Goal: Information Seeking & Learning: Check status

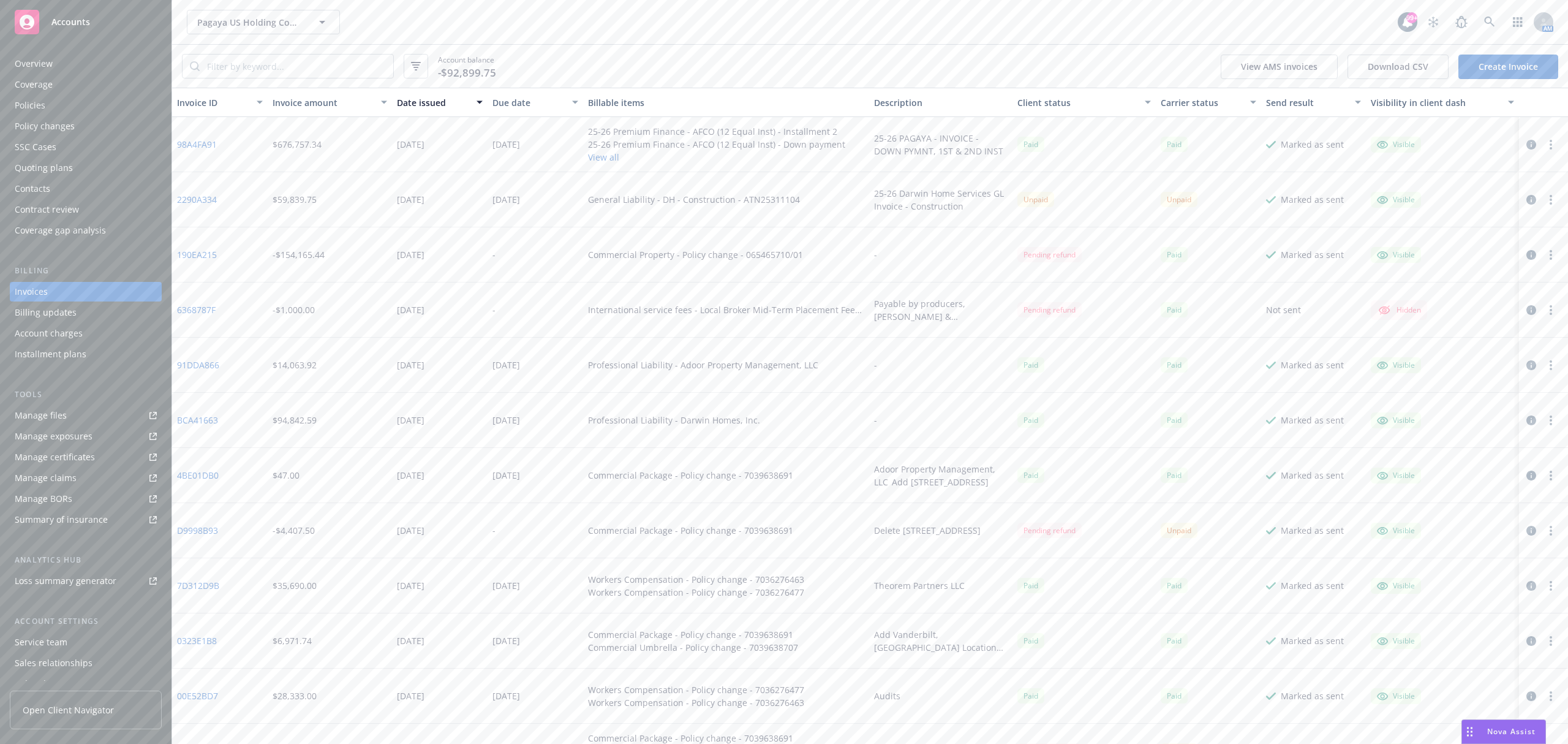
click at [229, 22] on span "Pagaya US Holding Company LLC" at bounding box center [250, 22] width 106 height 13
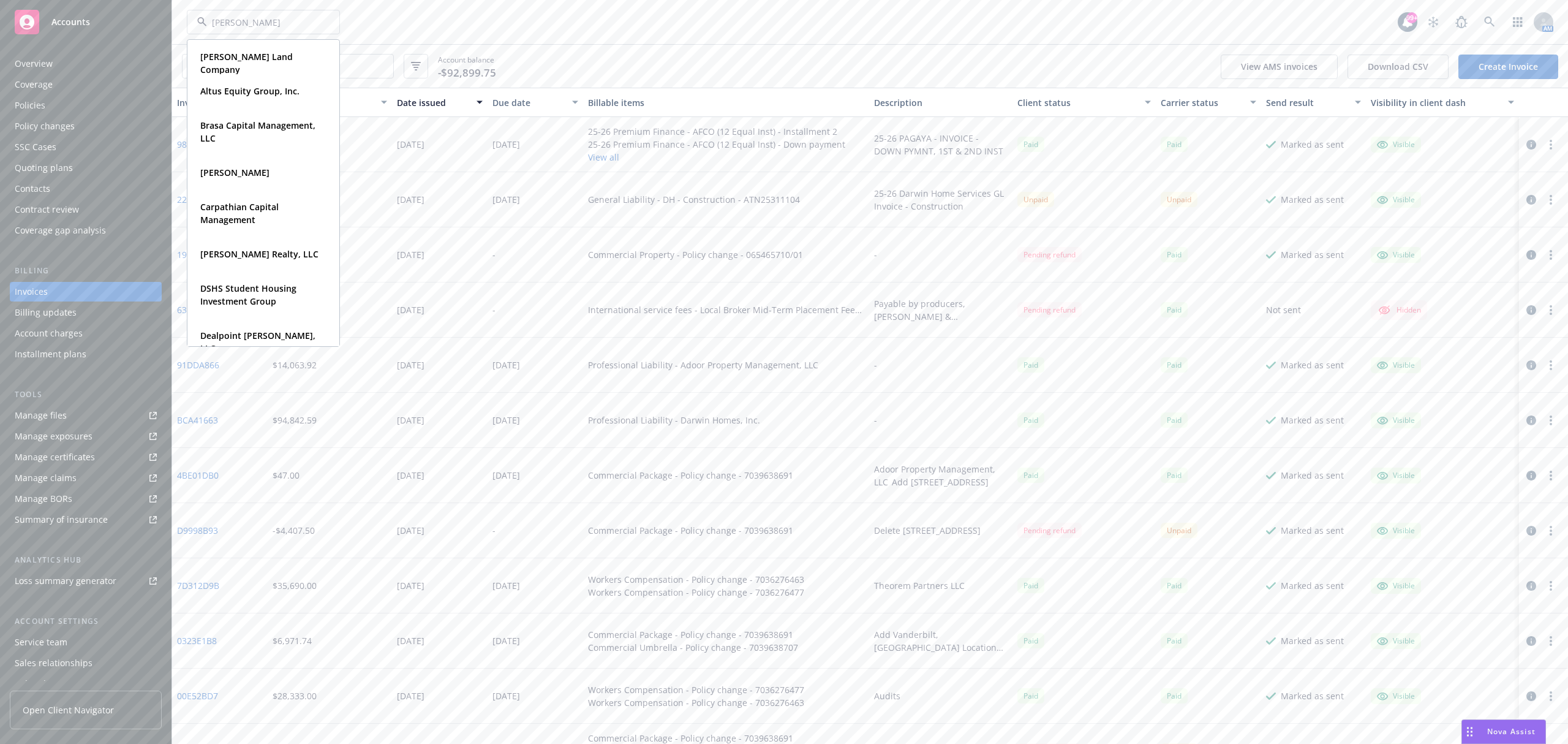
type input "[PERSON_NAME]"
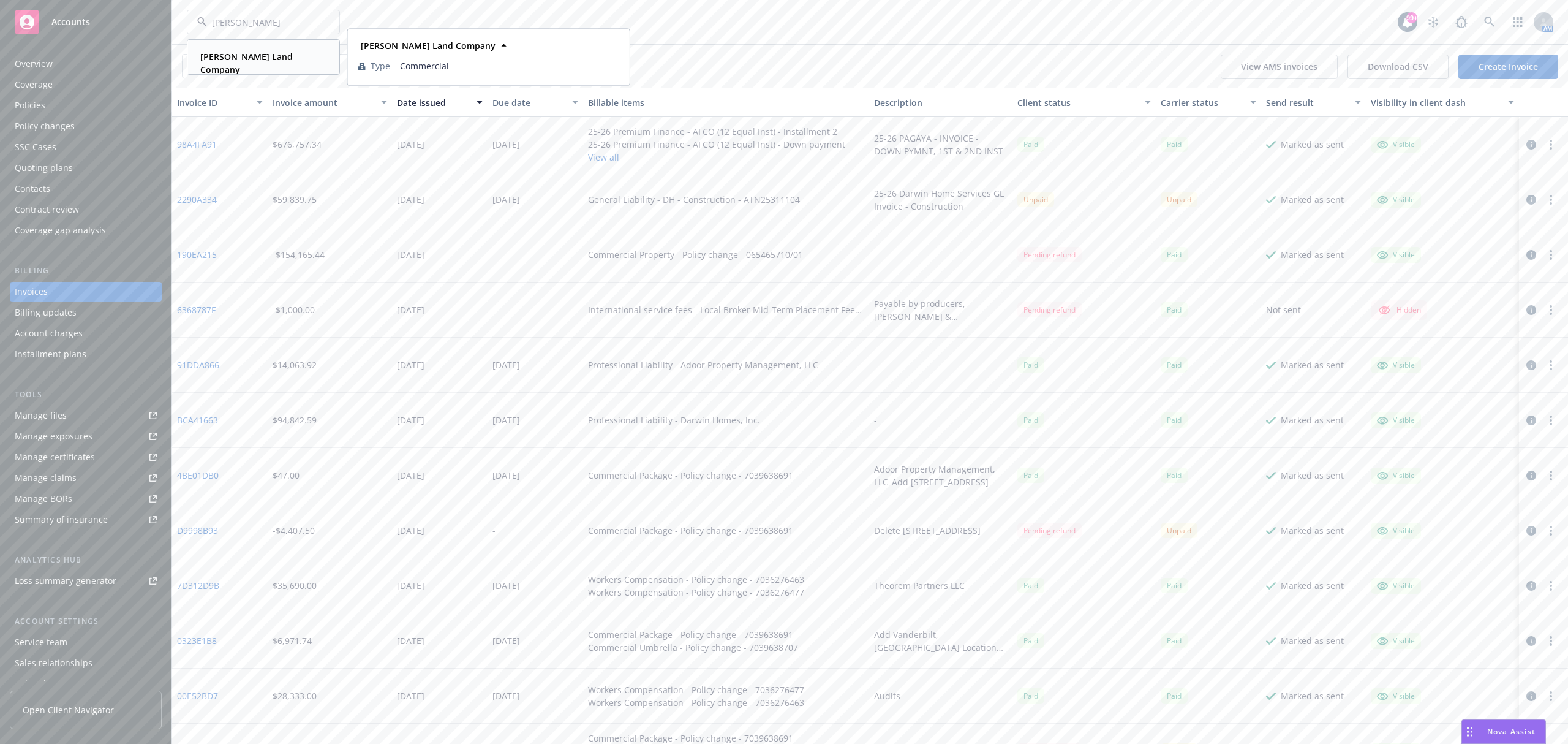
click at [250, 57] on strong "[PERSON_NAME] Land Company" at bounding box center [247, 64] width 92 height 25
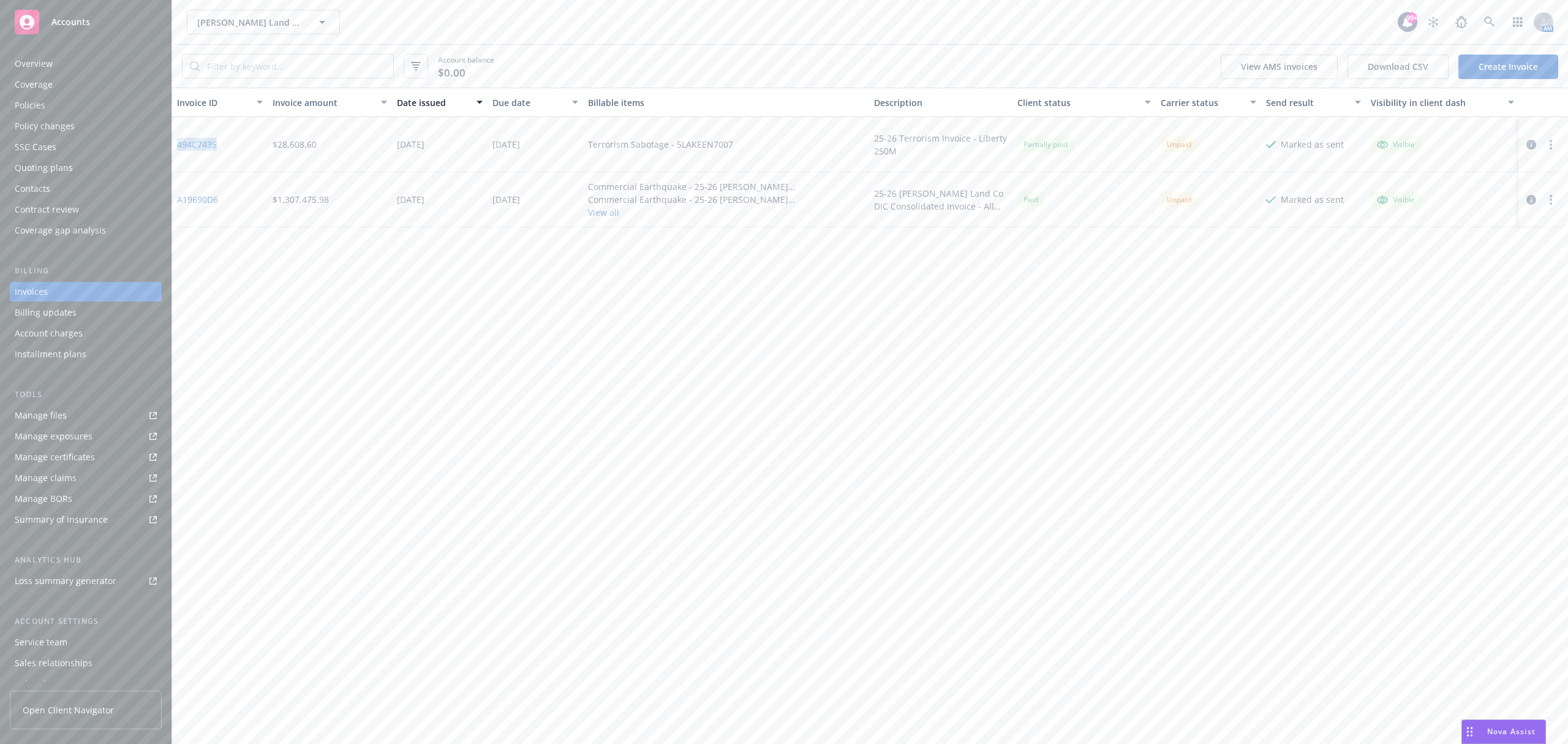
drag, startPoint x: 233, startPoint y: 142, endPoint x: 177, endPoint y: 140, distance: 56.0
click at [177, 140] on div "494C7435" at bounding box center [220, 145] width 96 height 55
copy link "494C7435"
click at [229, 20] on span "[PERSON_NAME] Land Company" at bounding box center [250, 22] width 106 height 13
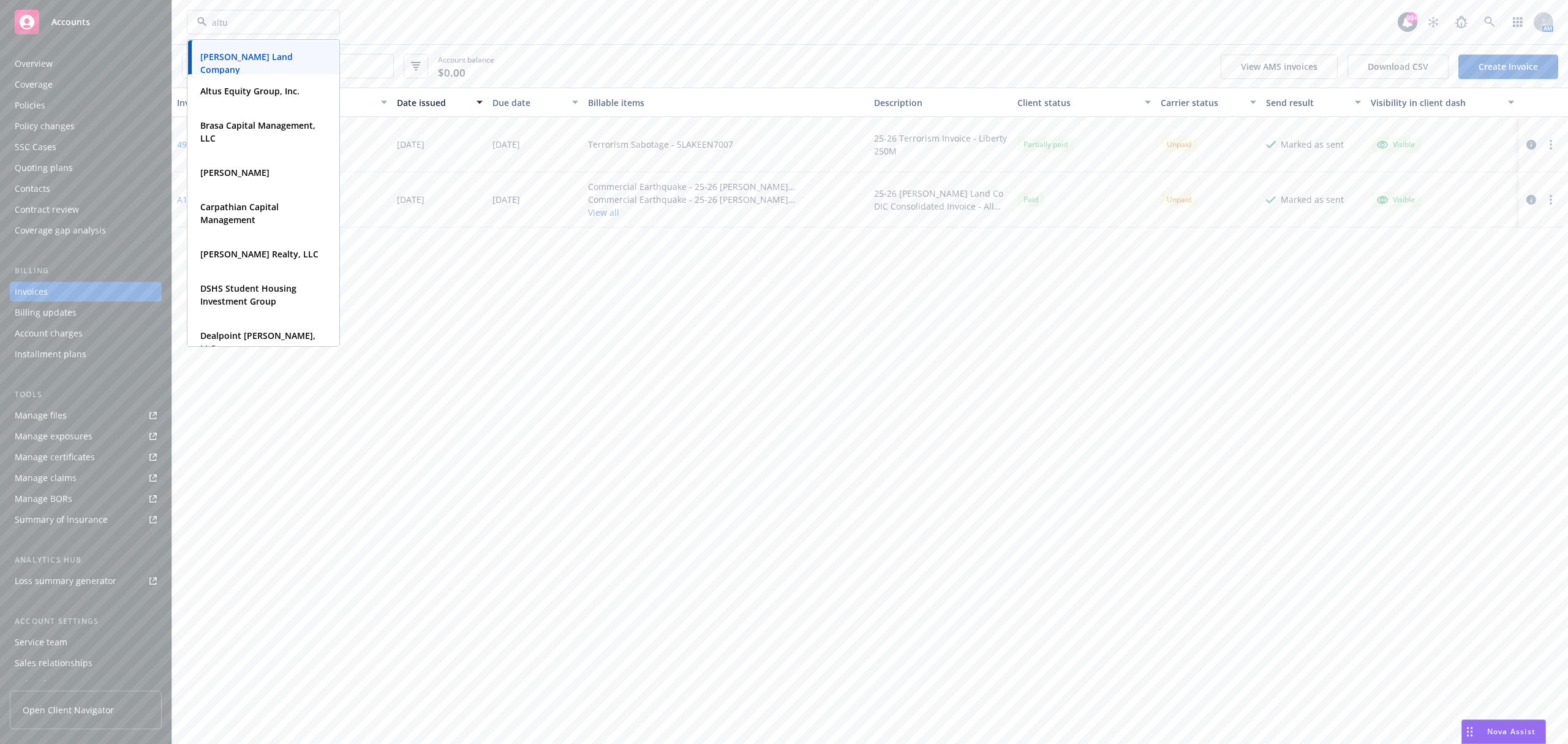
type input "altus"
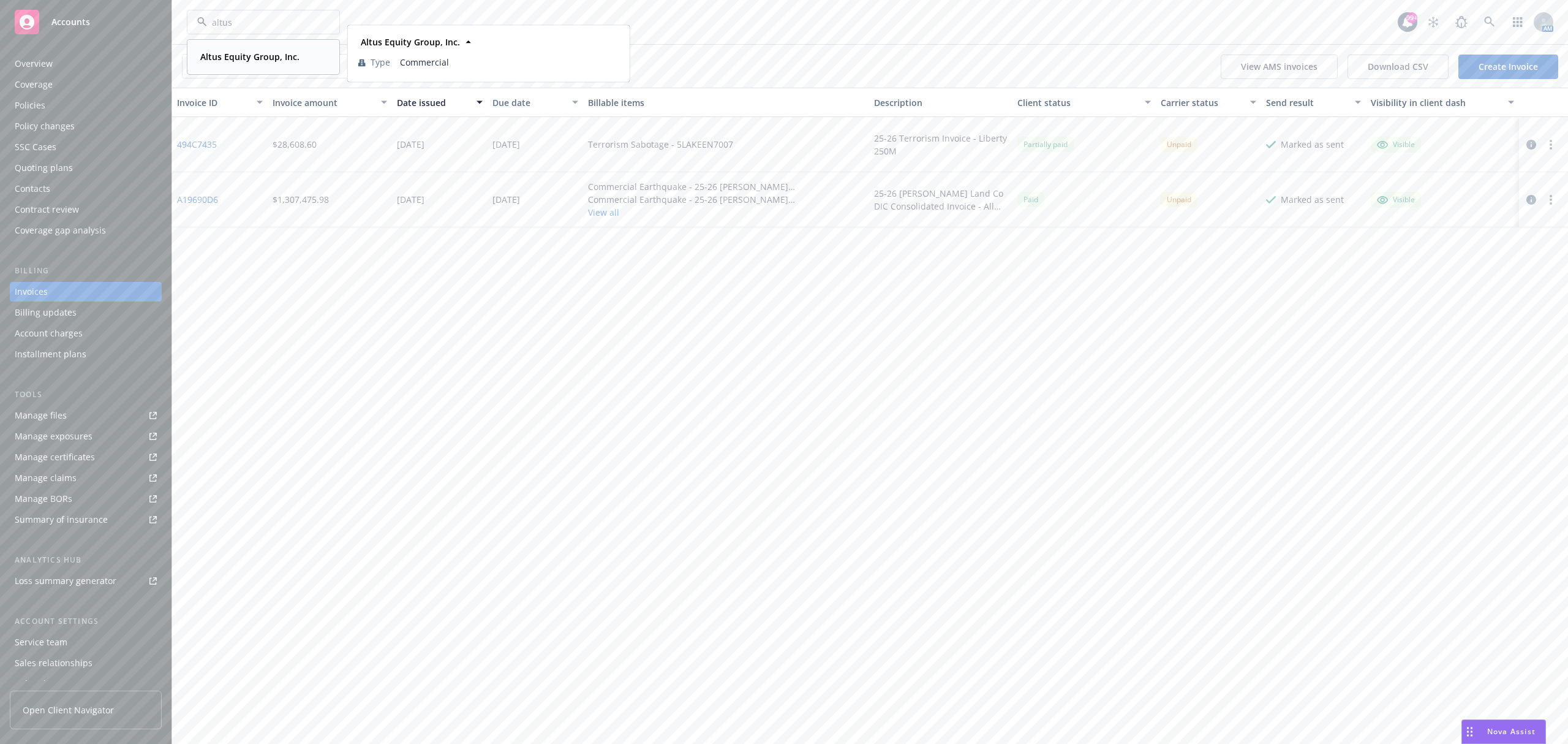
click at [240, 61] on strong "Altus Equity Group, Inc." at bounding box center [250, 57] width 99 height 12
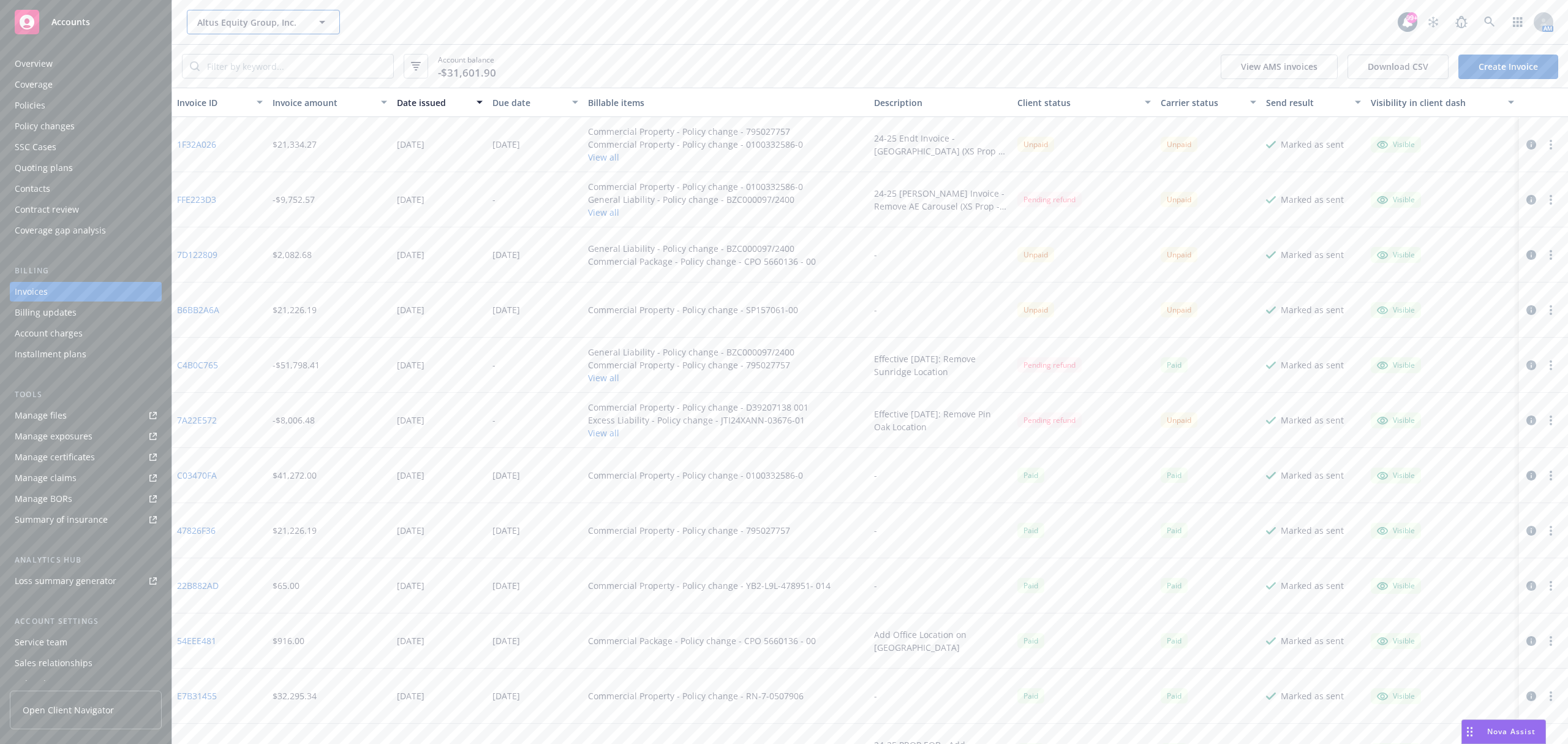
click at [258, 16] on span "Altus Equity Group, Inc." at bounding box center [250, 22] width 106 height 13
type input "mint"
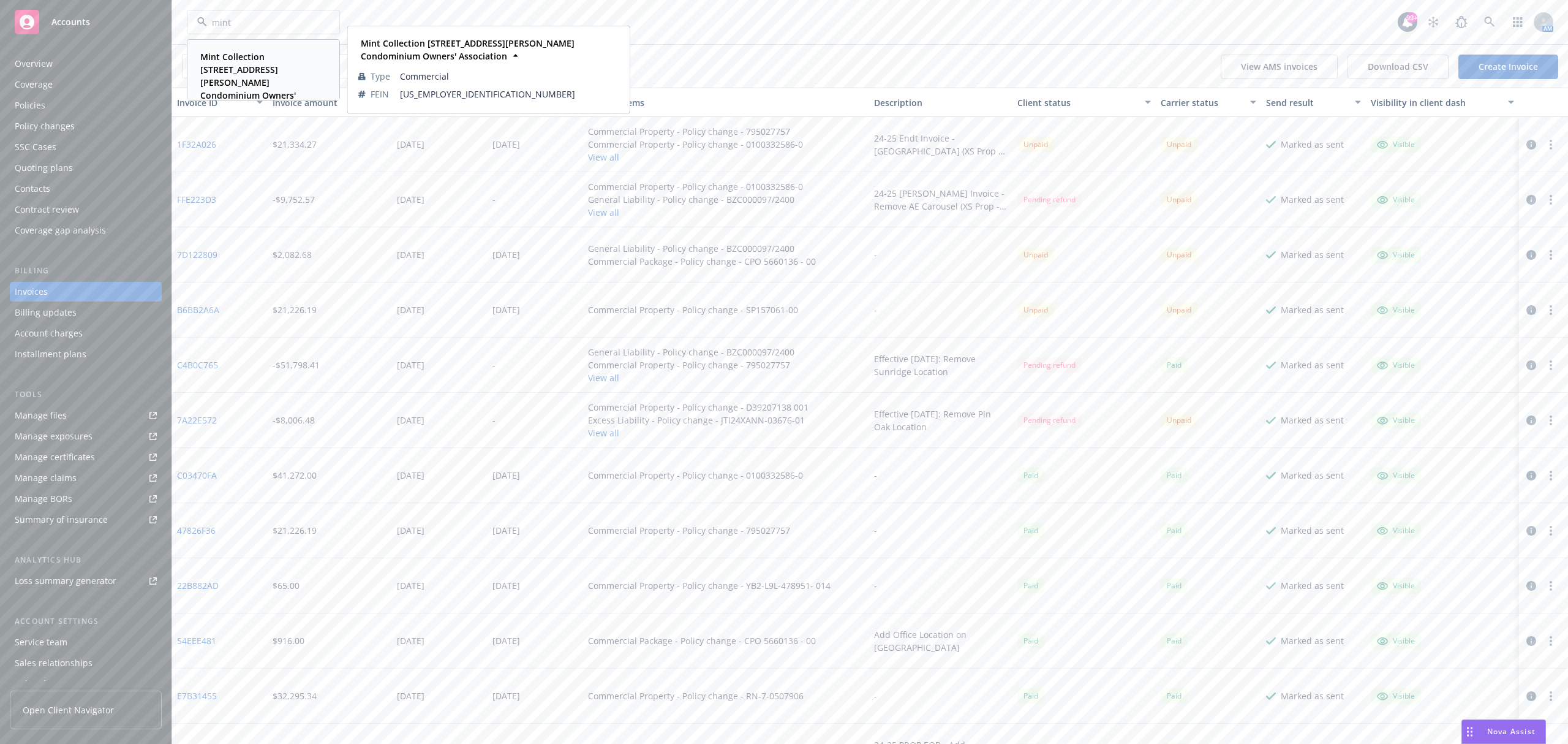
click at [261, 70] on strong "Mint Collection [STREET_ADDRESS][PERSON_NAME] Condominium Owners' Association" at bounding box center [248, 83] width 96 height 63
click at [97, 187] on div "Contacts" at bounding box center [86, 189] width 142 height 20
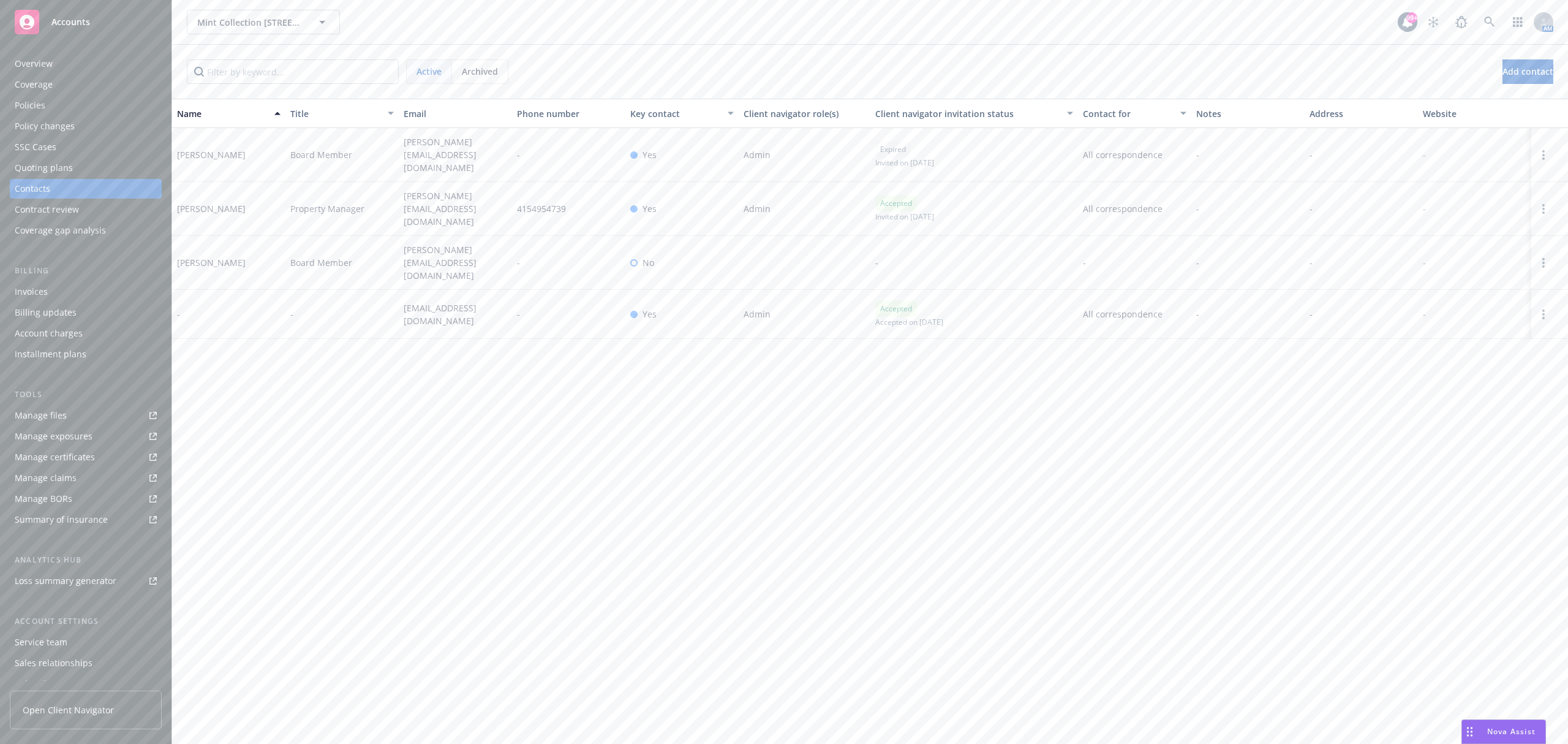
click at [103, 108] on div "Policies" at bounding box center [86, 106] width 142 height 20
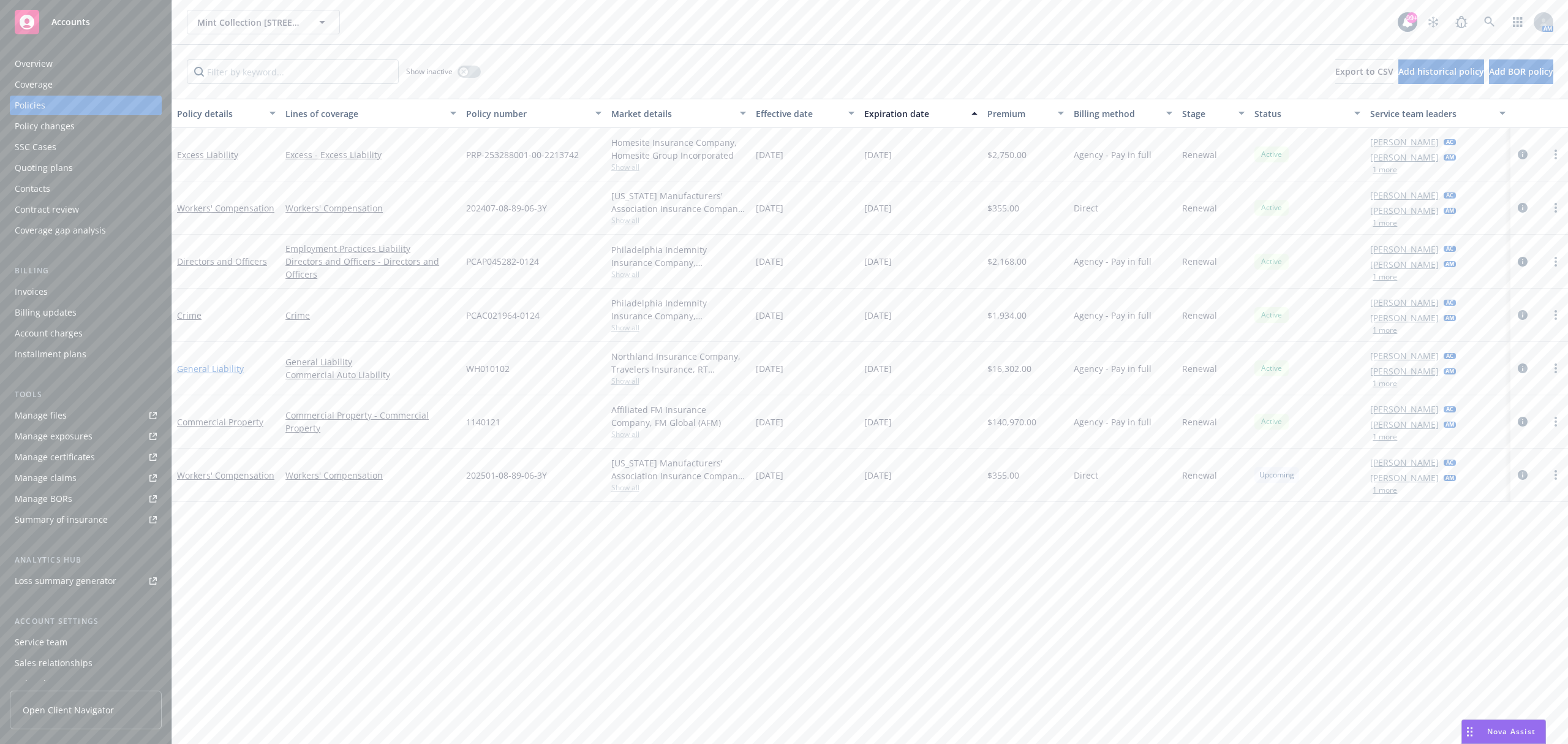
click at [216, 366] on link "General Liability" at bounding box center [210, 368] width 67 height 12
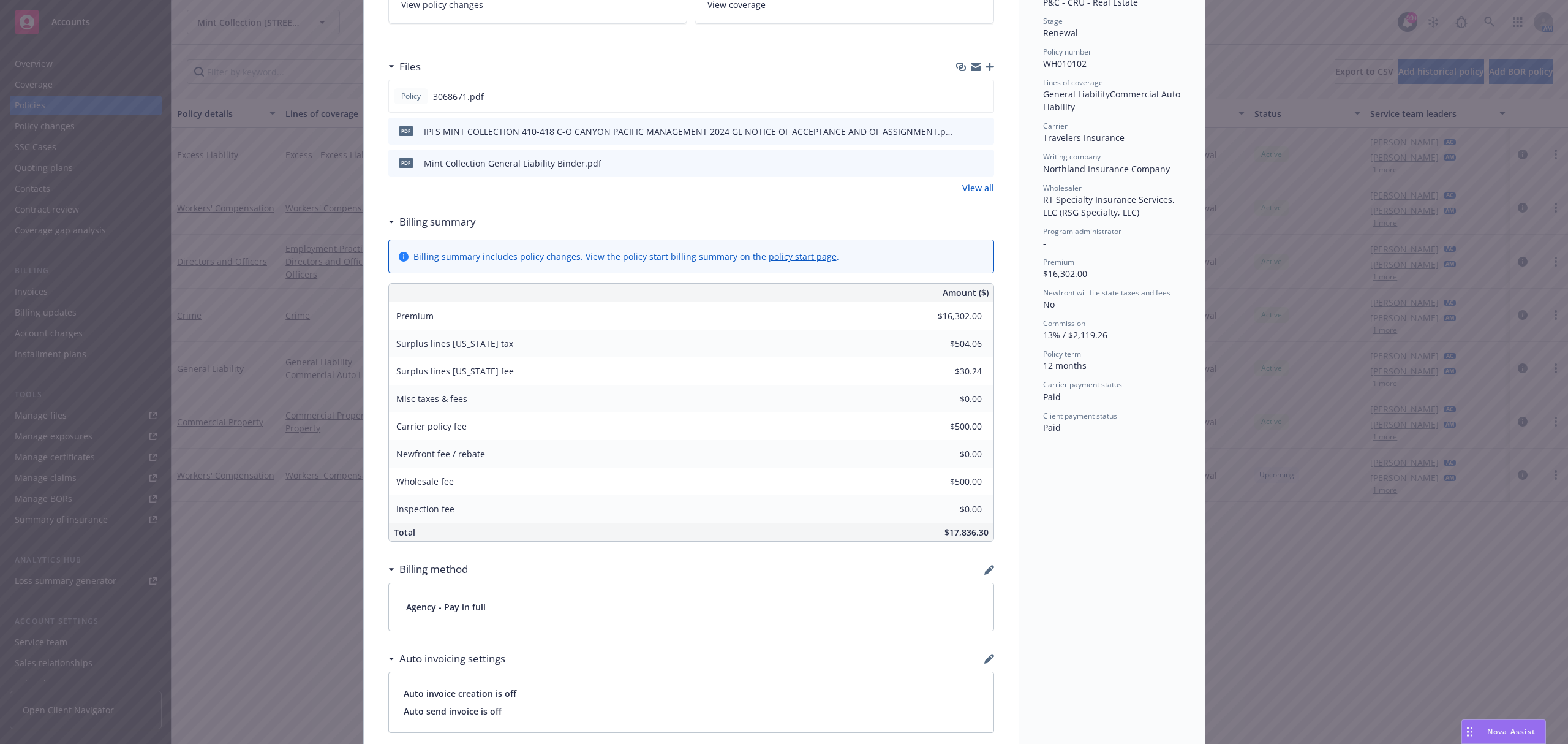
scroll to position [408, 0]
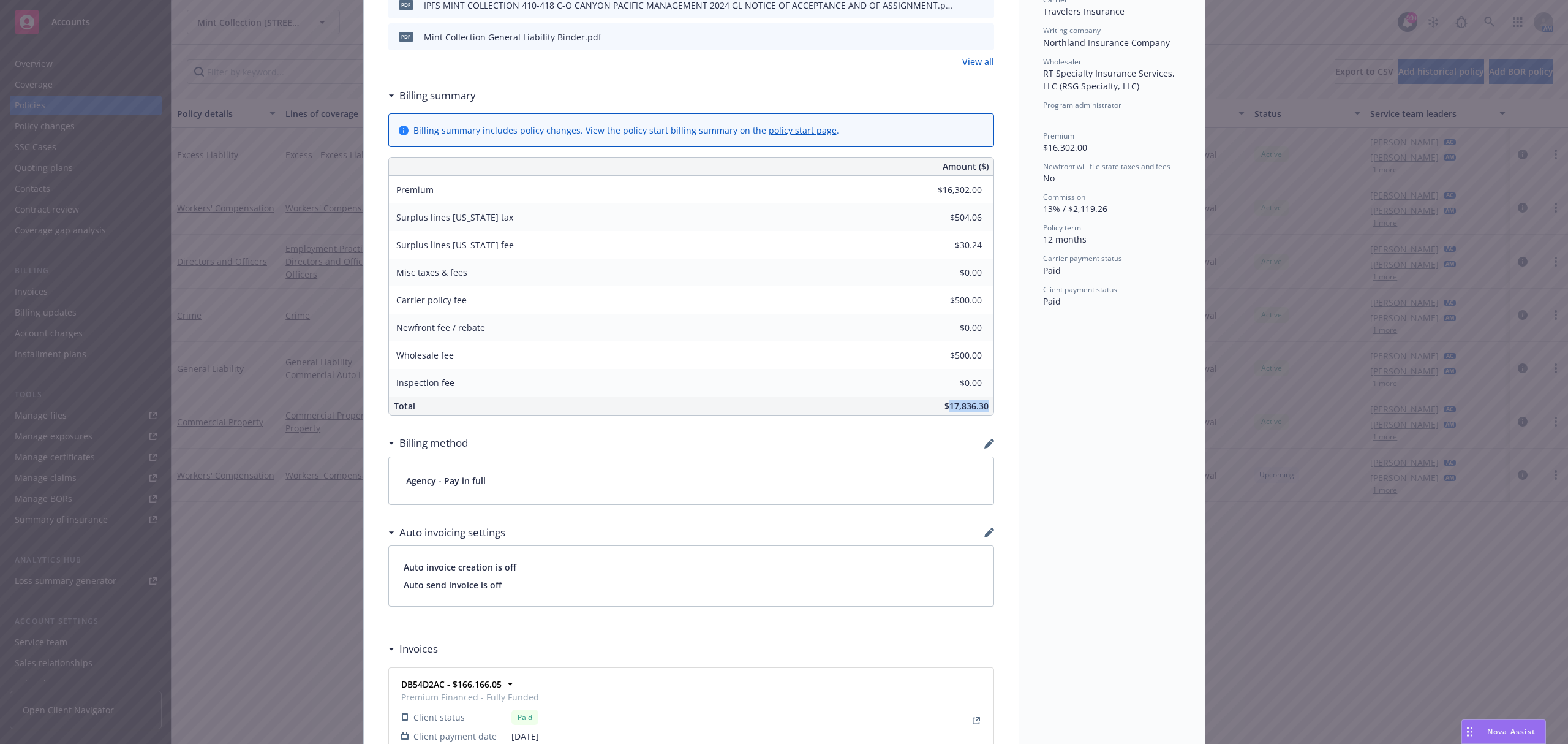
click at [944, 403] on span "$17,836.30" at bounding box center [966, 406] width 44 height 12
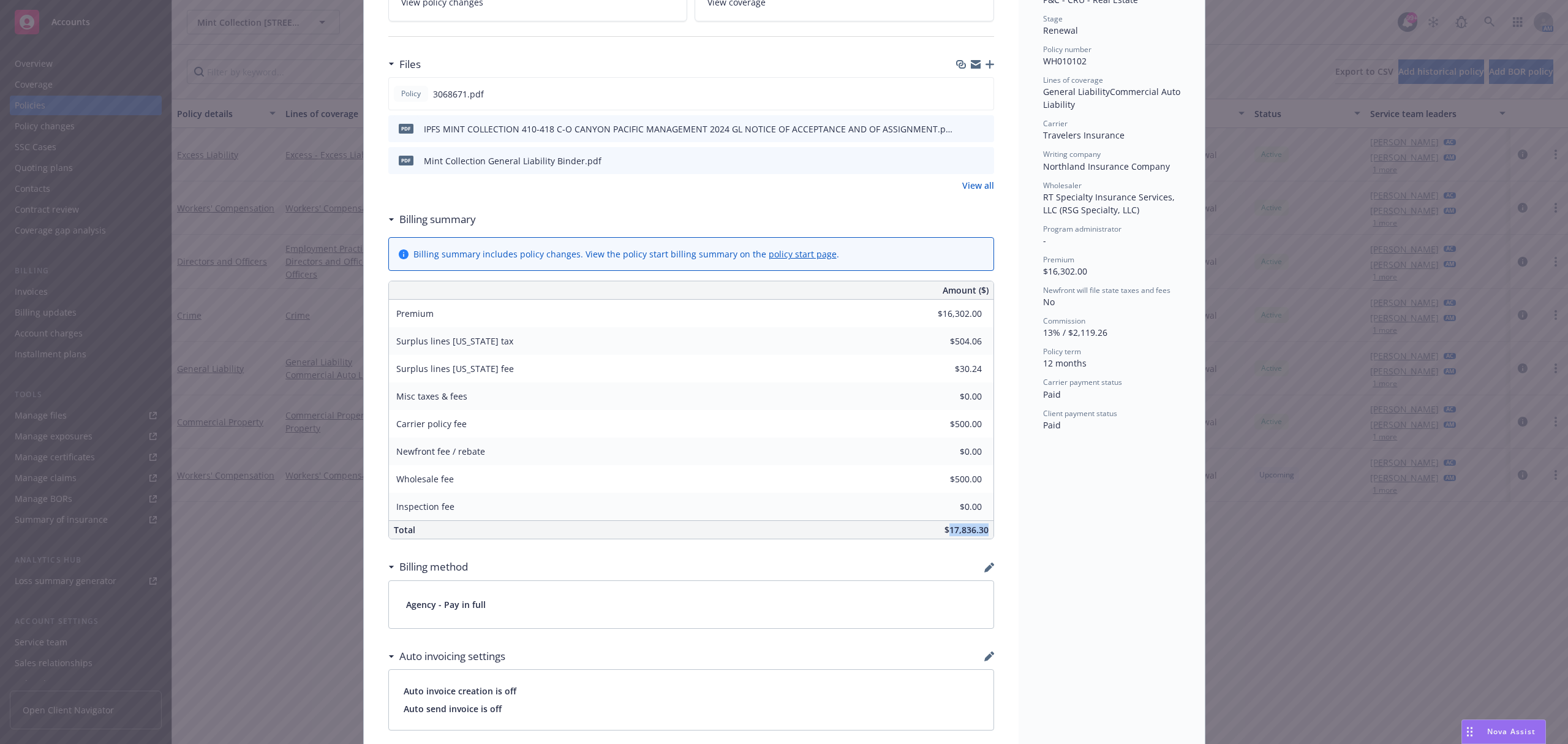
scroll to position [163, 0]
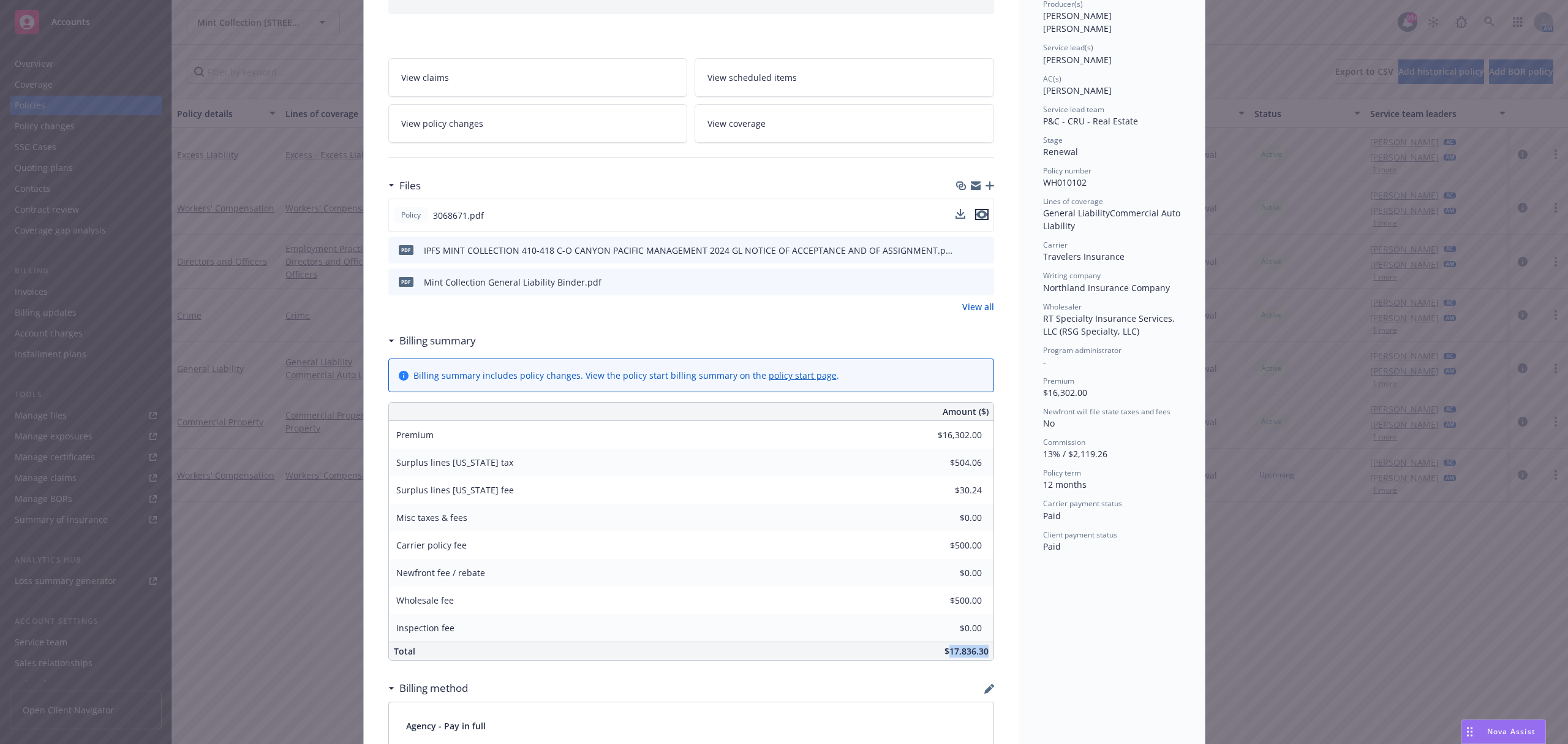
click at [976, 214] on icon "preview file" at bounding box center [981, 215] width 11 height 8
click at [978, 286] on button at bounding box center [983, 282] width 11 height 13
click at [977, 279] on icon "preview file" at bounding box center [982, 281] width 11 height 8
